Goal: Browse casually

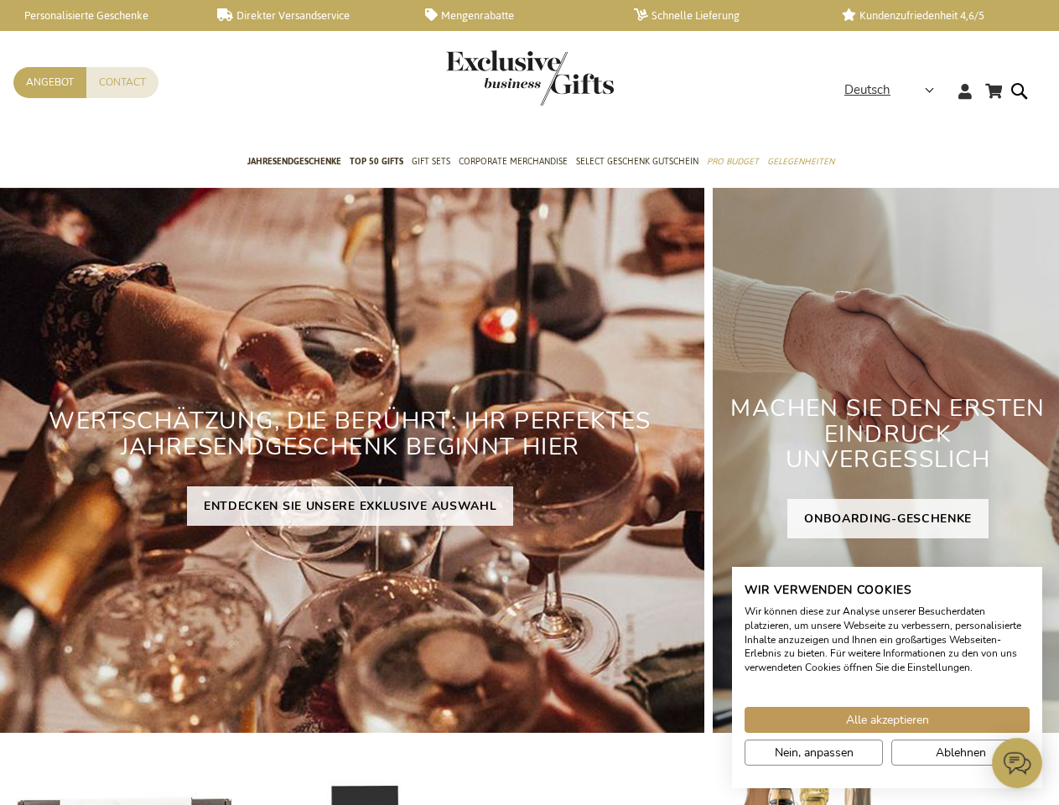
click at [529, 403] on h2 "WERTSCHÄTZUNG, DIE BERÜHRT: IHR PERFEKTES JAHRESENDGESCHENK BEGINNT HIER" at bounding box center [350, 434] width 709 height 79
click at [895, 90] on strong "Deutsch" at bounding box center [889, 90] width 88 height 19
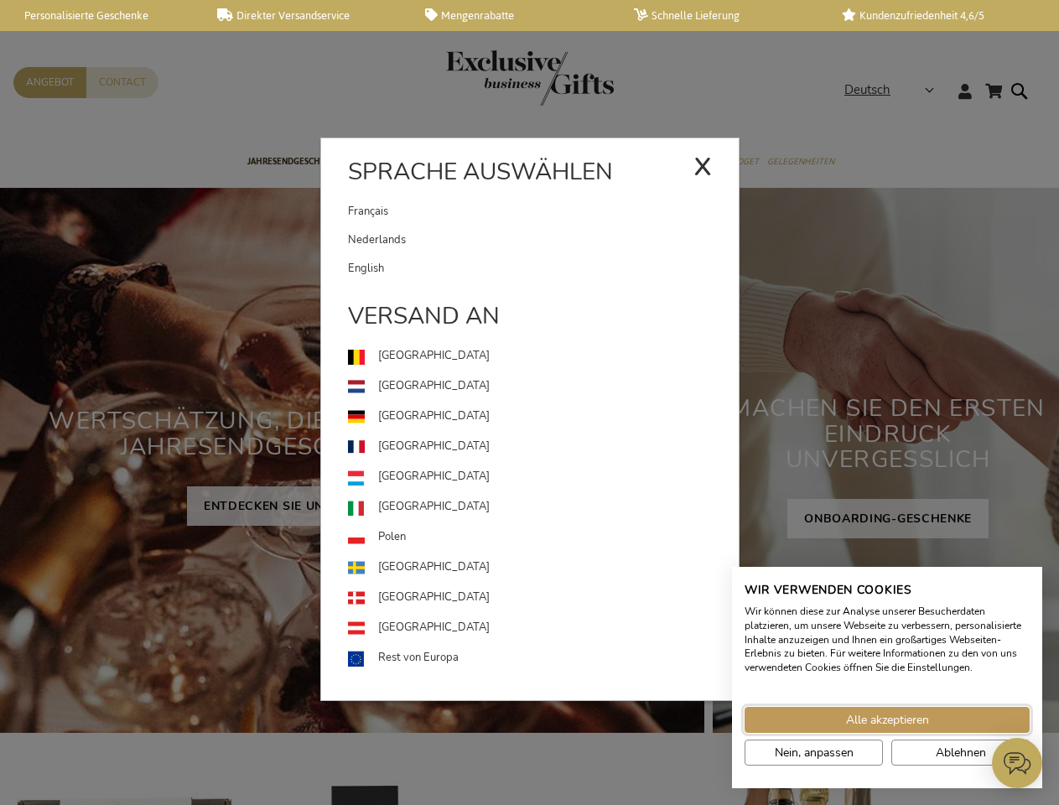
click at [888, 720] on span "Alle akzeptieren" at bounding box center [887, 720] width 83 height 18
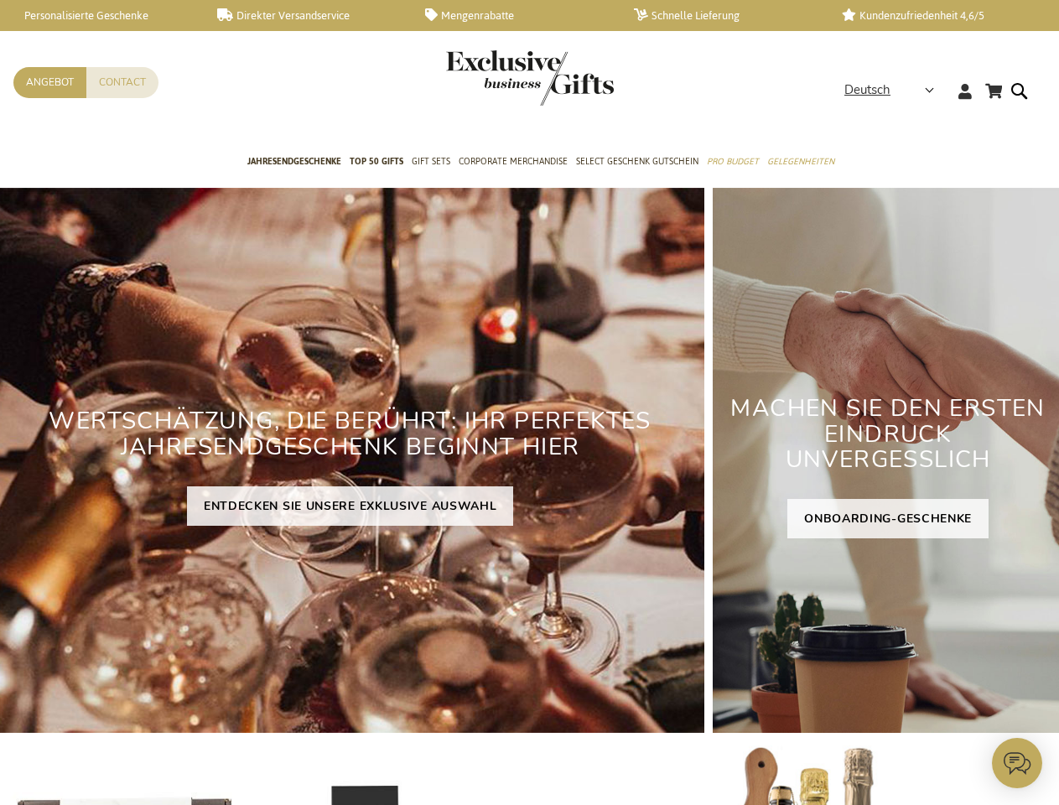
click at [1018, 763] on icon at bounding box center [1017, 763] width 50 height 50
